Goal: Find specific page/section: Find specific page/section

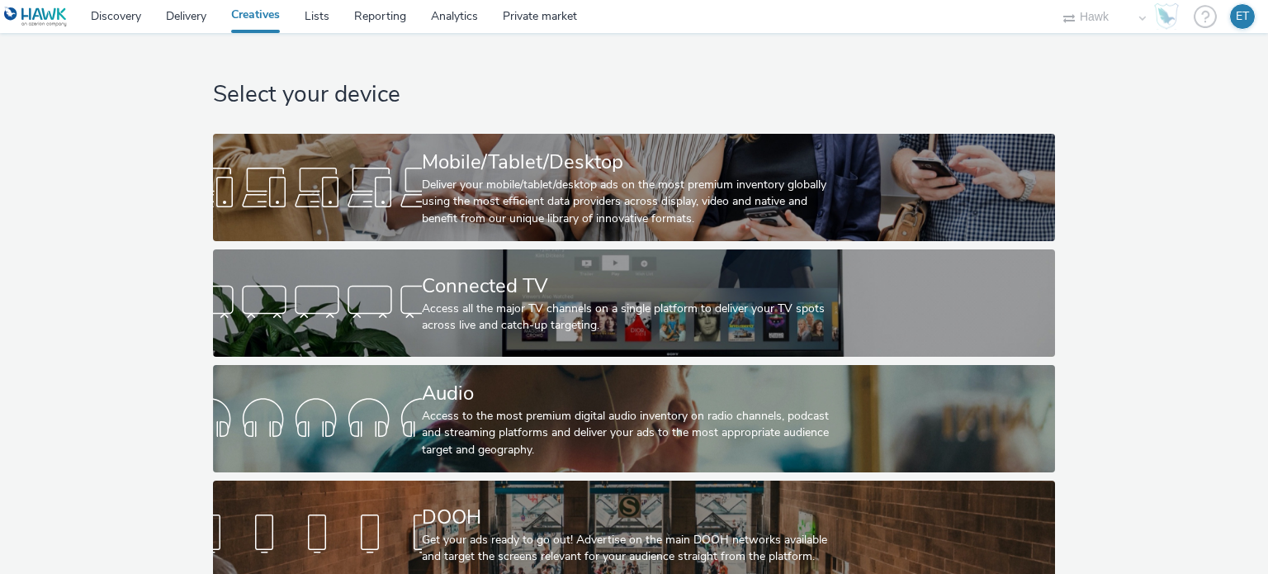
select select "11a7df10-284f-415c-b52a-427acf4c31ae"
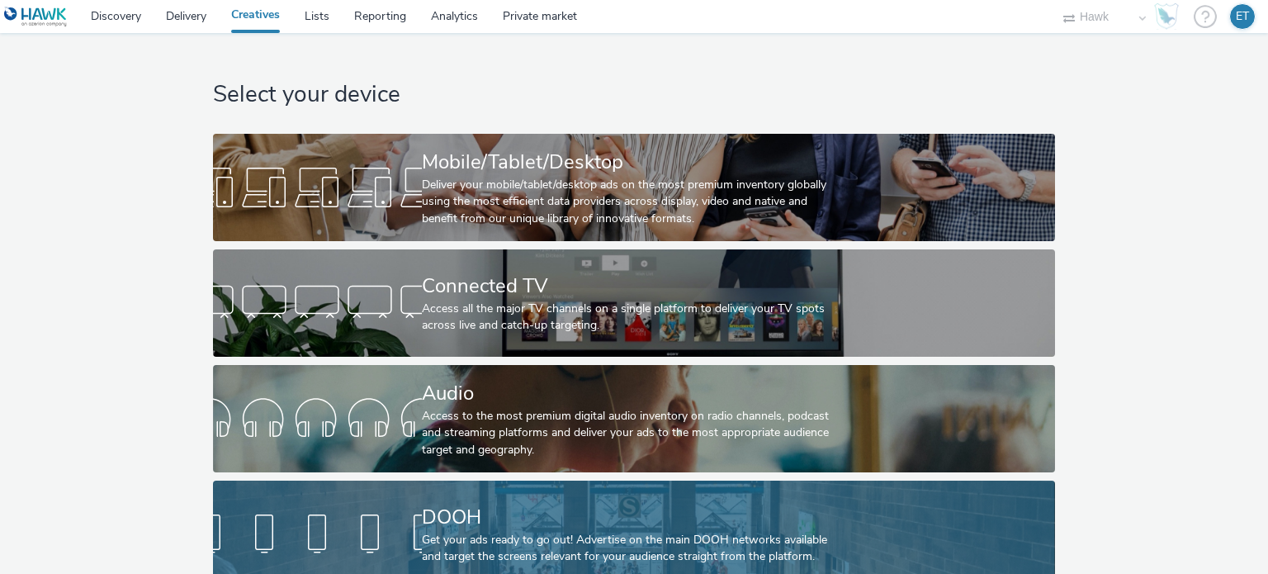
click at [658, 513] on div "DOOH" at bounding box center [631, 517] width 418 height 29
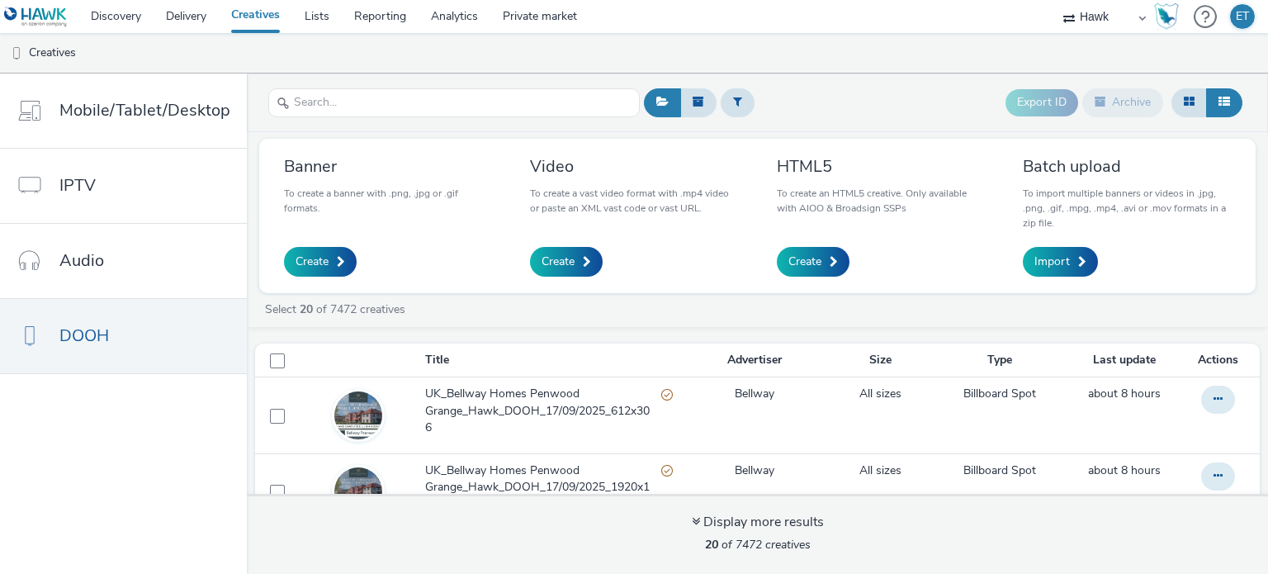
click at [658, 513] on div "Display more results 20 of 7472 creatives" at bounding box center [757, 534] width 1033 height 80
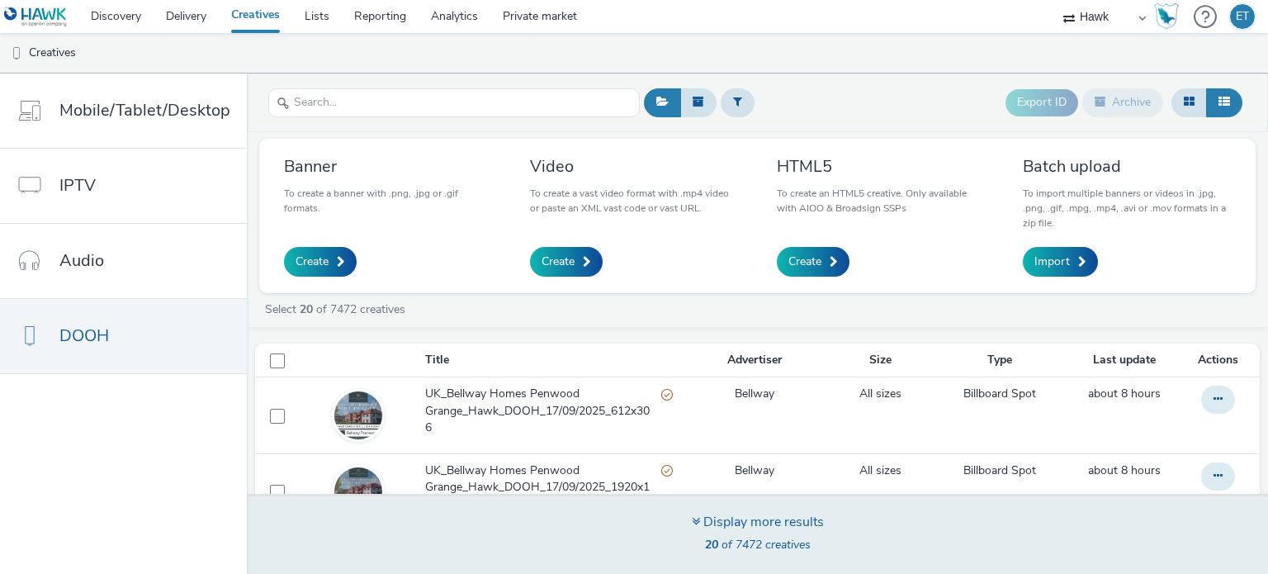
click at [784, 515] on div "Display more results" at bounding box center [758, 522] width 132 height 19
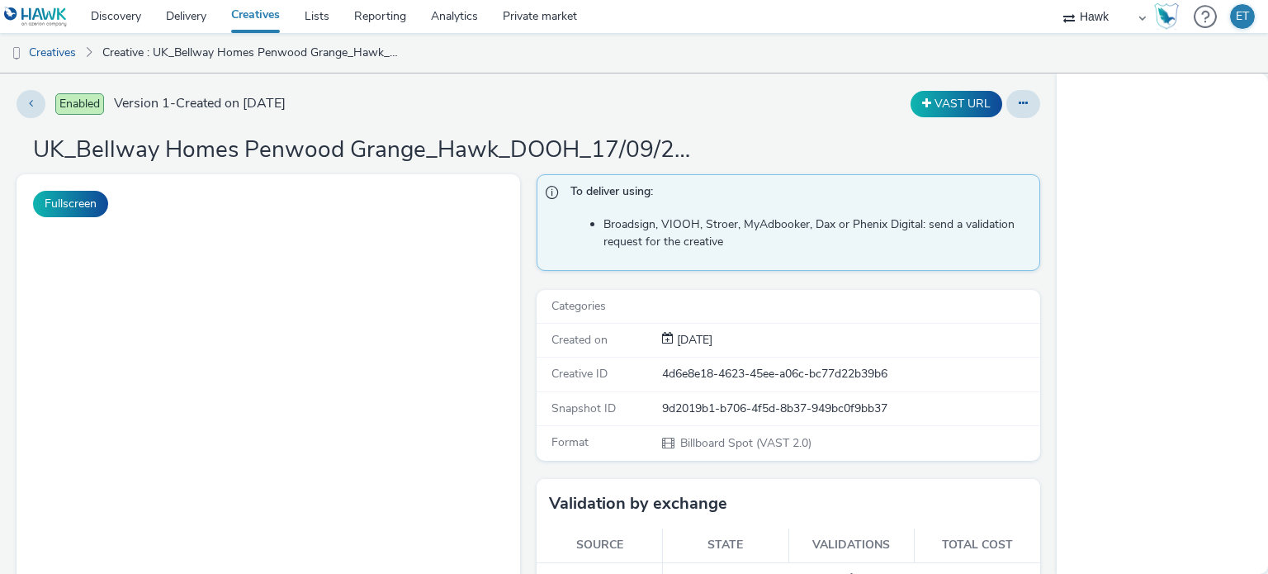
select select "11a7df10-284f-415c-b52a-427acf4c31ae"
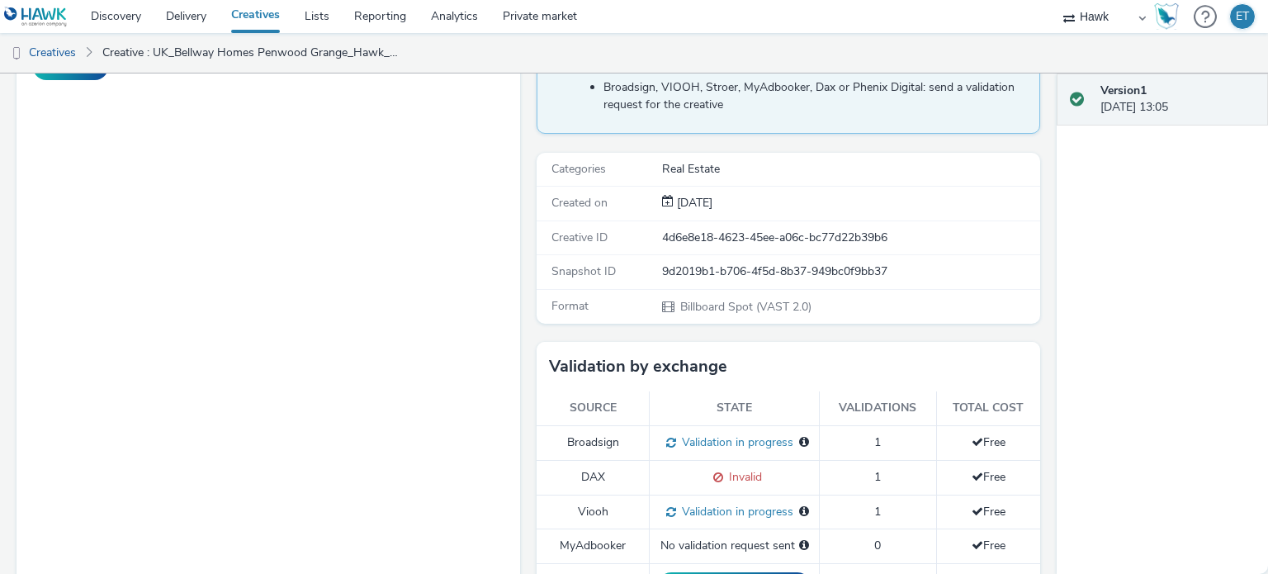
scroll to position [248, 0]
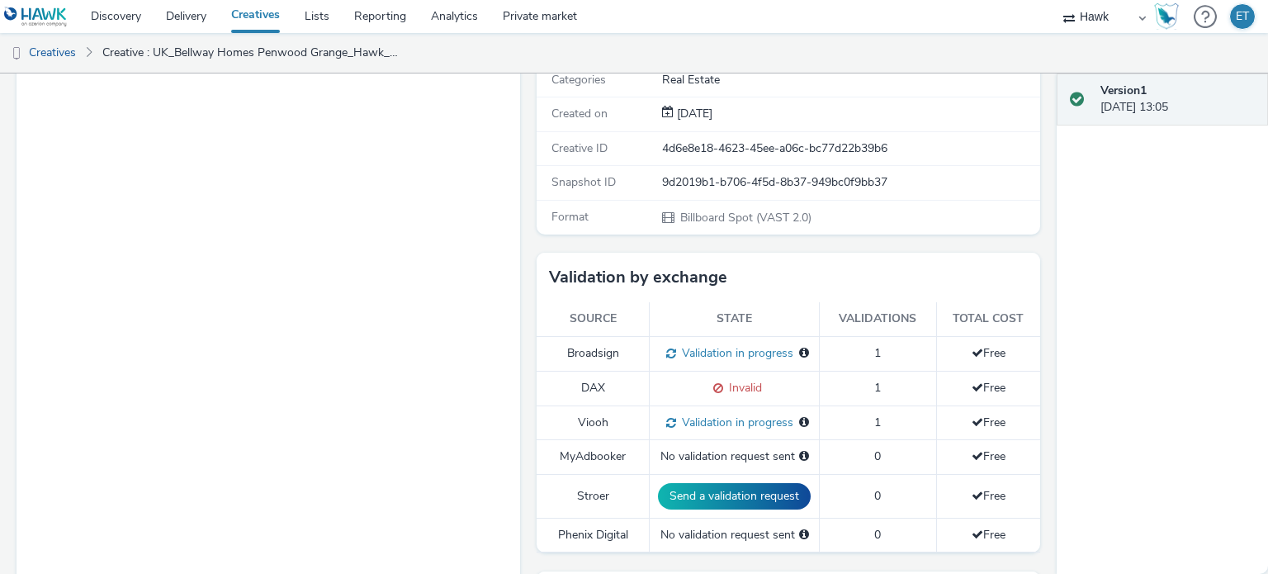
click at [713, 383] on span at bounding box center [716, 388] width 16 height 16
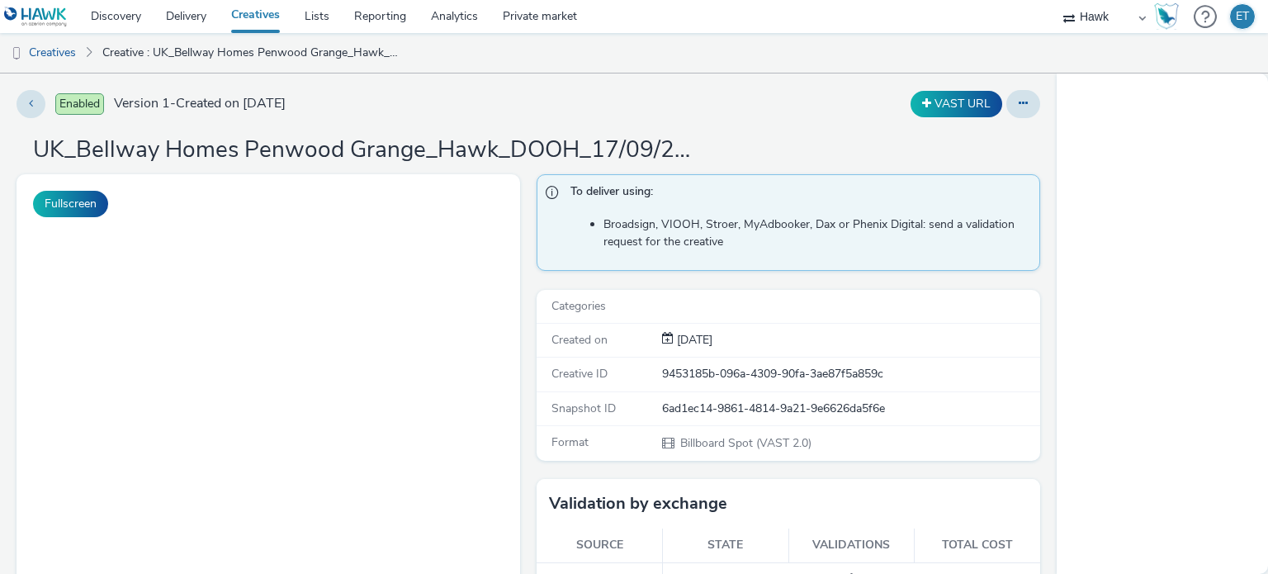
select select "11a7df10-284f-415c-b52a-427acf4c31ae"
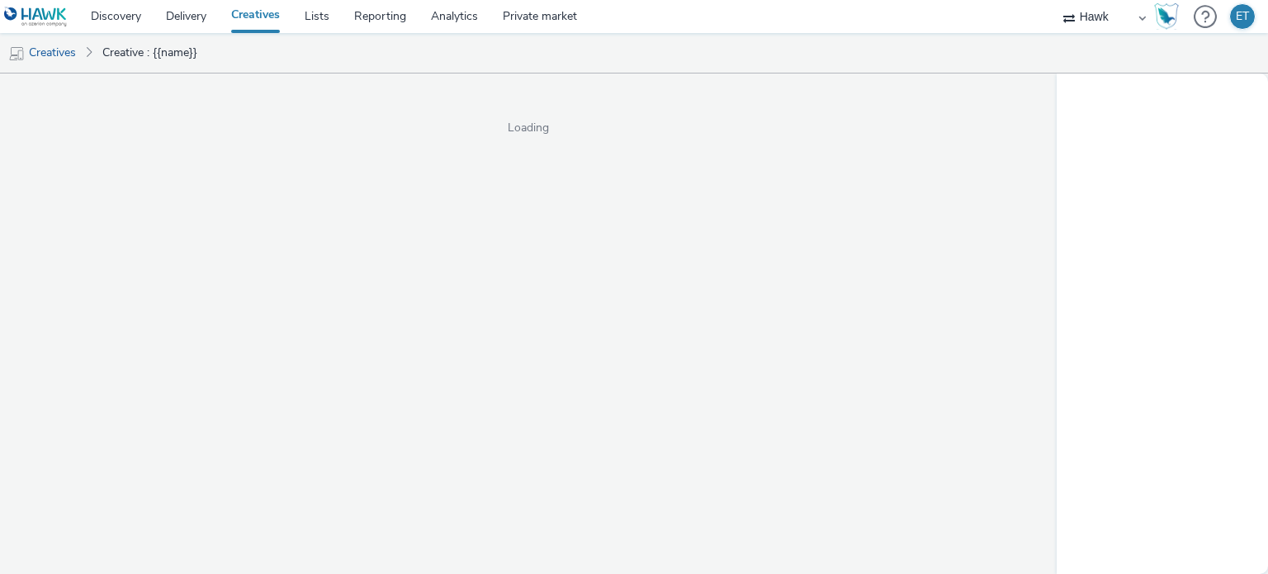
select select "11a7df10-284f-415c-b52a-427acf4c31ae"
